Goal: Transaction & Acquisition: Purchase product/service

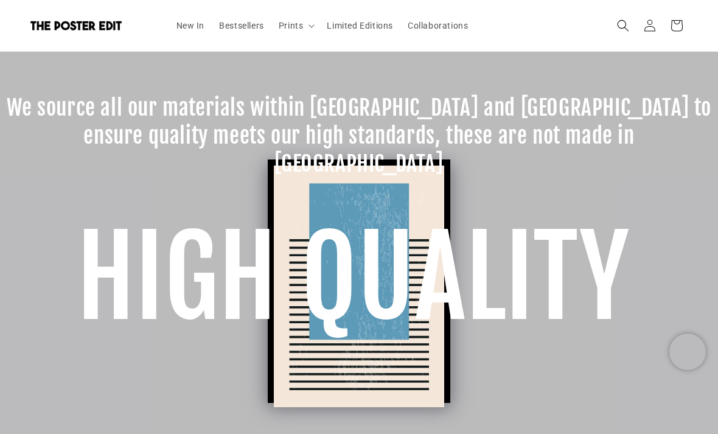
click at [191, 35] on link "New In" at bounding box center [190, 26] width 43 height 26
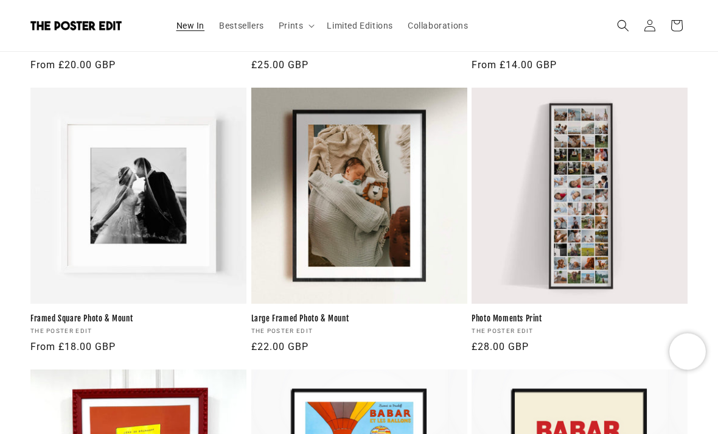
scroll to position [388, 0]
click at [612, 313] on link "Photo Moments Print" at bounding box center [579, 318] width 216 height 10
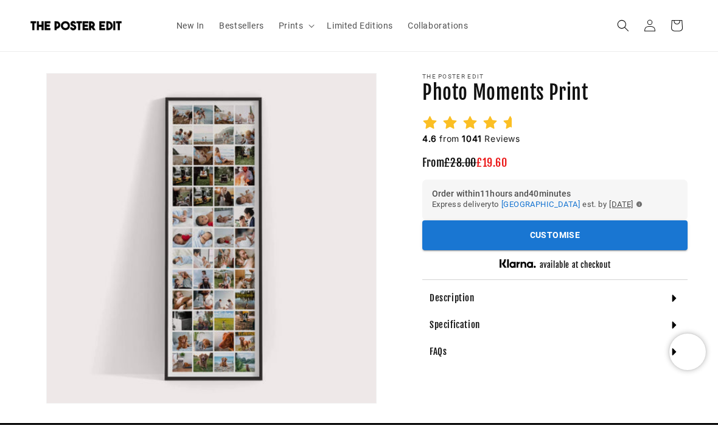
scroll to position [79, 0]
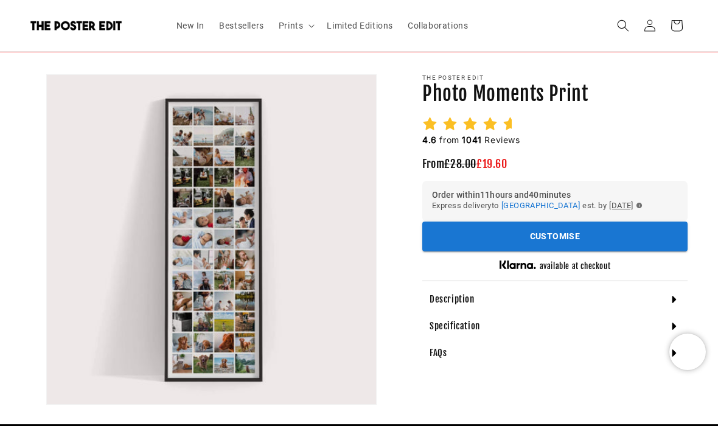
click at [679, 293] on icon at bounding box center [674, 299] width 12 height 12
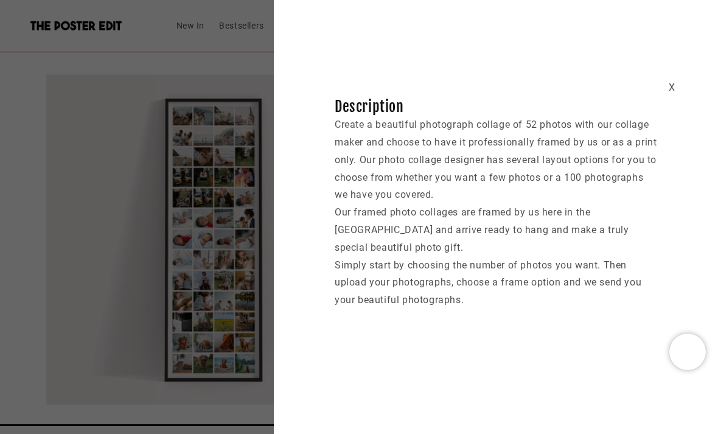
scroll to position [0, 465]
click at [673, 80] on div "X" at bounding box center [671, 88] width 7 height 18
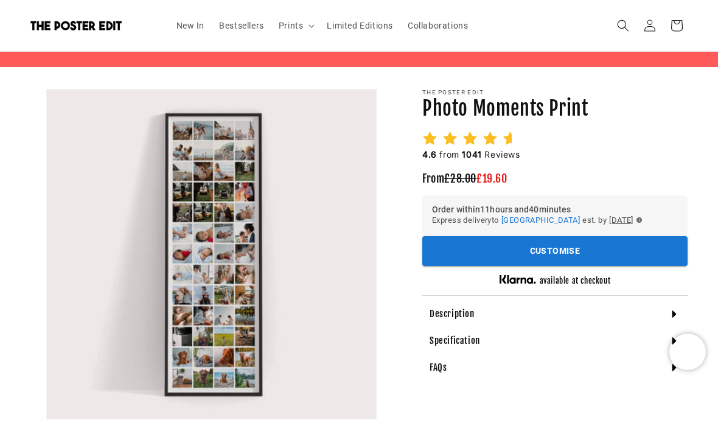
click at [632, 249] on button "Customise" at bounding box center [554, 251] width 265 height 30
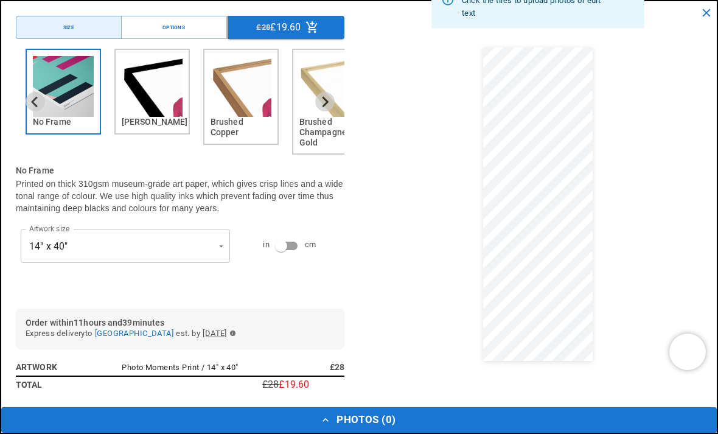
scroll to position [0, 232]
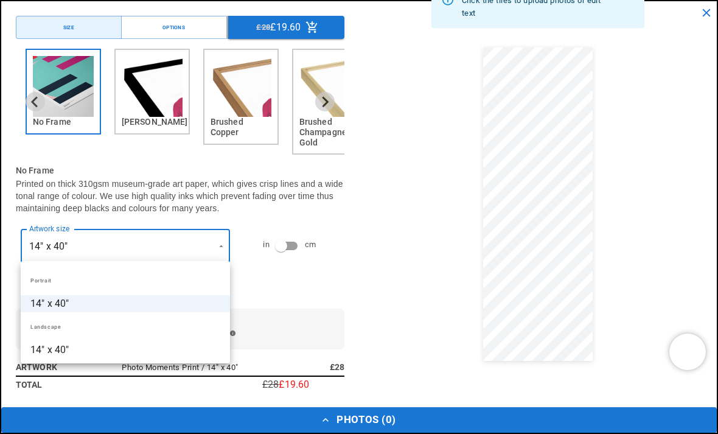
click at [42, 345] on li "14" x 40"" at bounding box center [125, 349] width 209 height 17
type input "*********"
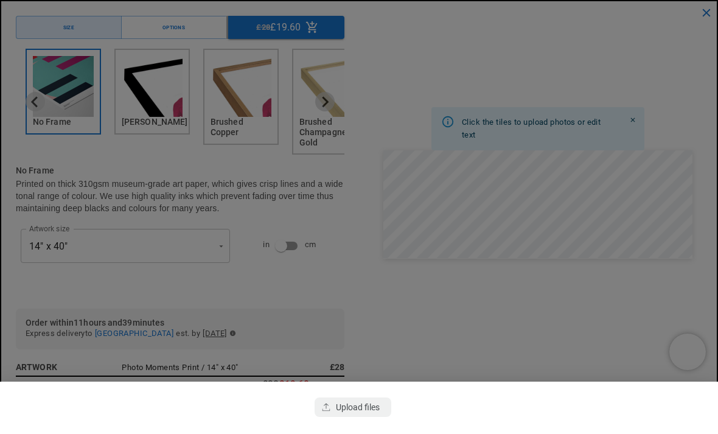
click at [362, 408] on div "button" at bounding box center [352, 406] width 77 height 19
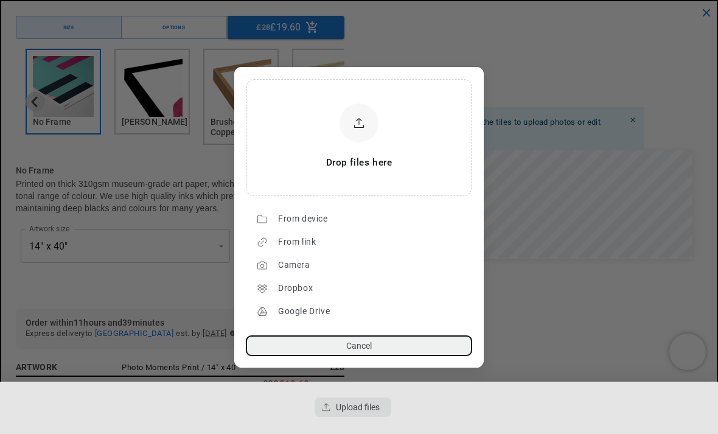
scroll to position [0, 465]
click at [326, 218] on div "From device" at bounding box center [371, 218] width 187 height 19
